Goal: Transaction & Acquisition: Obtain resource

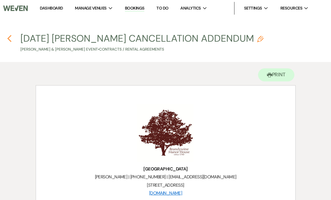
click at [9, 37] on use "button" at bounding box center [9, 38] width 4 height 7
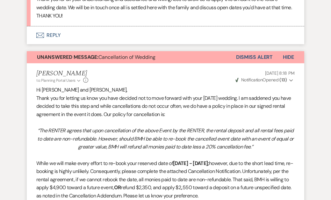
scroll to position [415, 0]
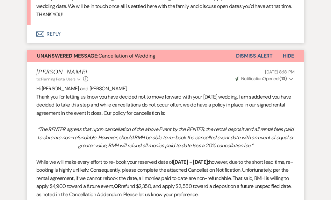
click at [198, 69] on div "[PERSON_NAME] to: Planning Portal Users Expand Info [DATE] 8:18 PM Weven Check …" at bounding box center [165, 76] width 259 height 14
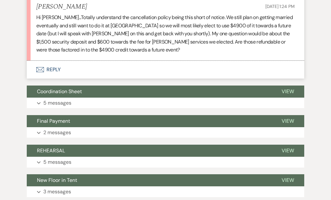
scroll to position [699, 0]
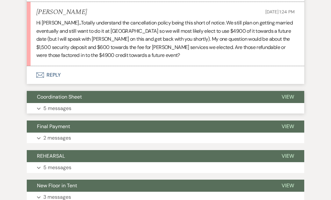
click at [141, 91] on button "Coordination Sheet" at bounding box center [149, 97] width 245 height 12
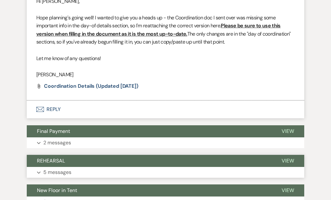
scroll to position [1435, 0]
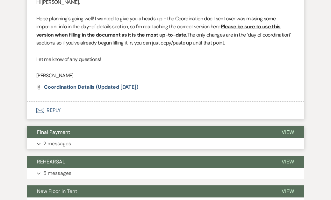
click at [172, 127] on button "Final Payment" at bounding box center [149, 133] width 245 height 12
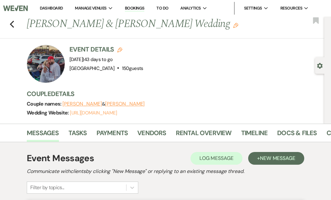
scroll to position [0, 0]
click at [97, 8] on span "Manage Venues" at bounding box center [91, 8] width 32 height 6
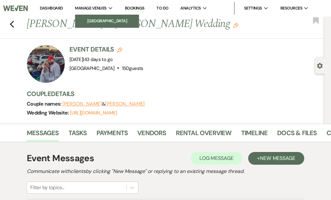
click at [100, 20] on li "[GEOGRAPHIC_DATA]" at bounding box center [106, 21] width 57 height 6
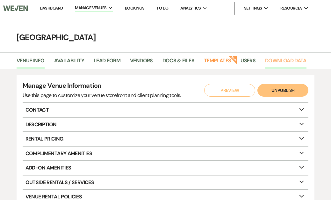
click at [285, 59] on link "Download Data" at bounding box center [285, 63] width 41 height 12
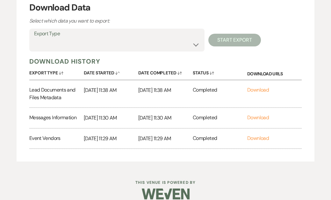
scroll to position [87, 0]
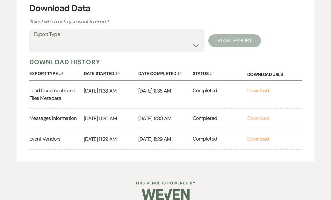
click at [259, 117] on link "Download" at bounding box center [258, 118] width 22 height 7
click at [262, 138] on link "Download" at bounding box center [258, 139] width 22 height 7
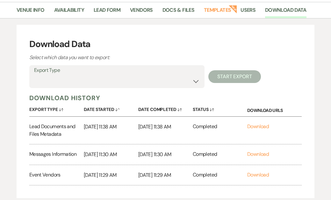
scroll to position [38, 0]
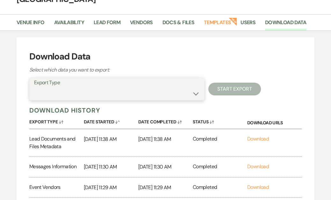
select select "contactsInfo"
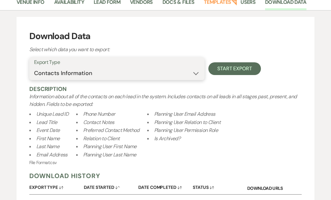
scroll to position [58, 0]
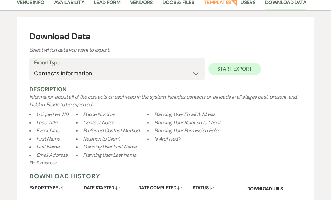
click at [234, 67] on button "Start Export" at bounding box center [234, 69] width 53 height 13
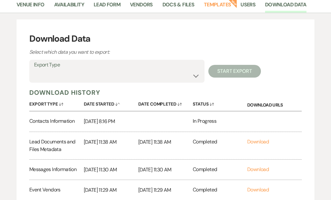
scroll to position [55, 0]
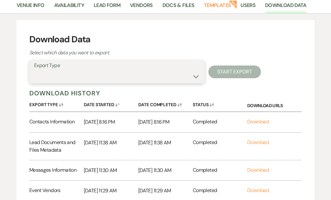
select select "timelineInfo"
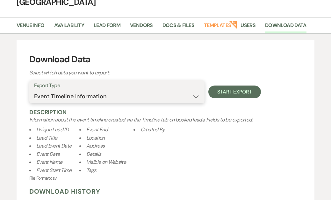
scroll to position [34, 0]
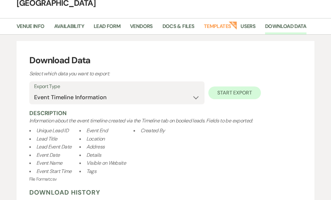
click at [227, 92] on button "Start Export" at bounding box center [234, 93] width 53 height 13
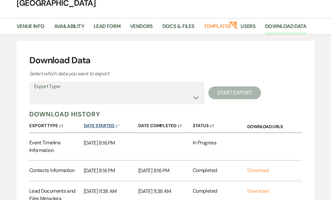
scroll to position [34, 0]
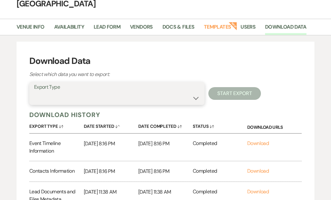
select select "preferredVendorsInfo"
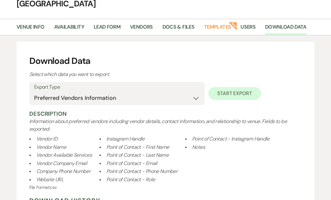
click at [231, 94] on button "Start Export" at bounding box center [234, 93] width 53 height 13
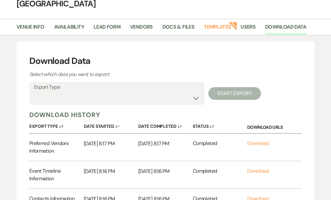
click at [99, 87] on label "Export Type" at bounding box center [117, 87] width 166 height 9
select select "venueDocsAndFilesMetadata"
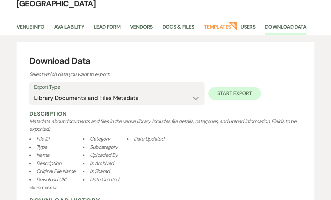
click at [227, 93] on button "Start Export" at bounding box center [234, 93] width 53 height 13
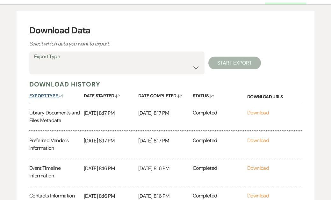
scroll to position [65, 0]
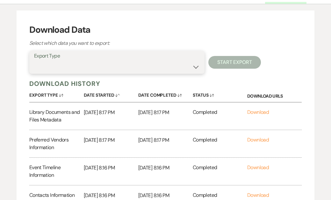
select select "preferredVendorsInfo"
